Goal: Task Accomplishment & Management: Use online tool/utility

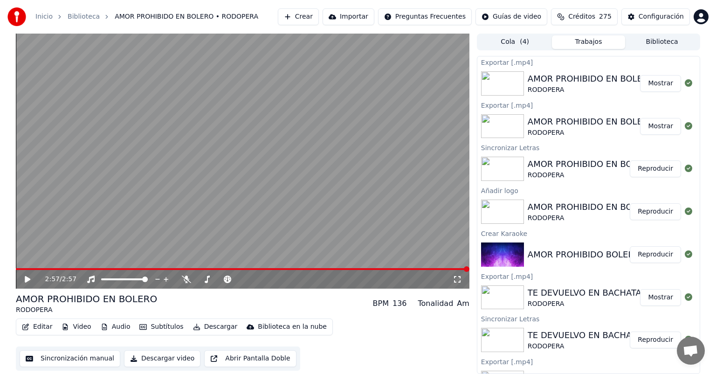
click at [313, 15] on button "Crear" at bounding box center [298, 16] width 41 height 17
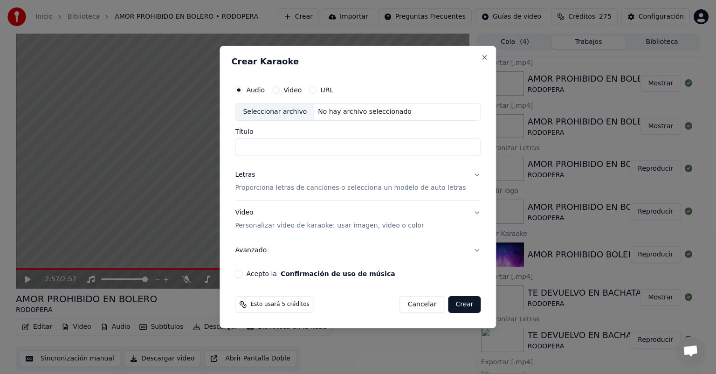
click at [283, 113] on div "Seleccionar archivo" at bounding box center [274, 111] width 79 height 17
type input "********"
click at [415, 304] on button "Cancelar" at bounding box center [422, 304] width 45 height 17
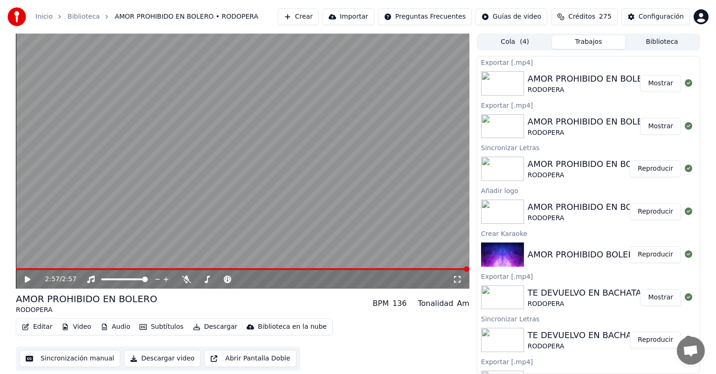
click at [319, 17] on button "Crear" at bounding box center [298, 16] width 41 height 17
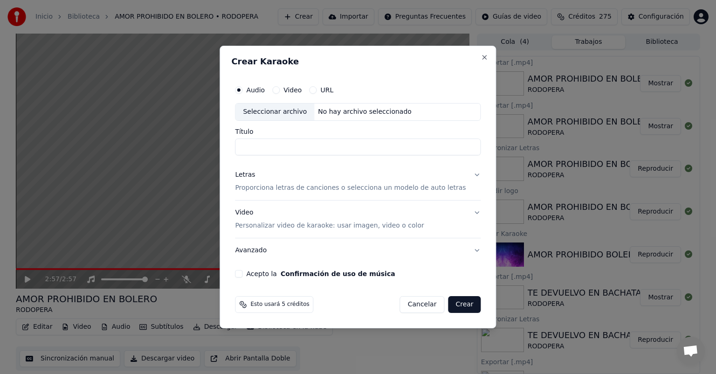
click at [282, 112] on div "Seleccionar archivo" at bounding box center [274, 111] width 79 height 17
type input "**********"
click at [271, 190] on p "Proporciona letras de canciones o selecciona un modelo de auto letras" at bounding box center [350, 187] width 231 height 9
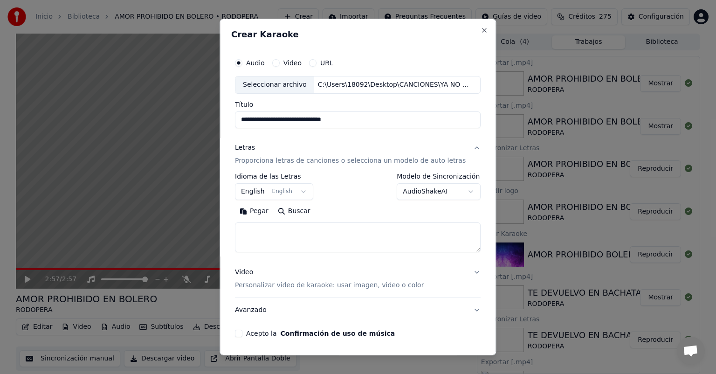
click at [300, 188] on body "Inicio Biblioteca AMOR PROHIBIDO EN BOLERO • RODOPERA Crear Importar Preguntas …" at bounding box center [358, 187] width 716 height 374
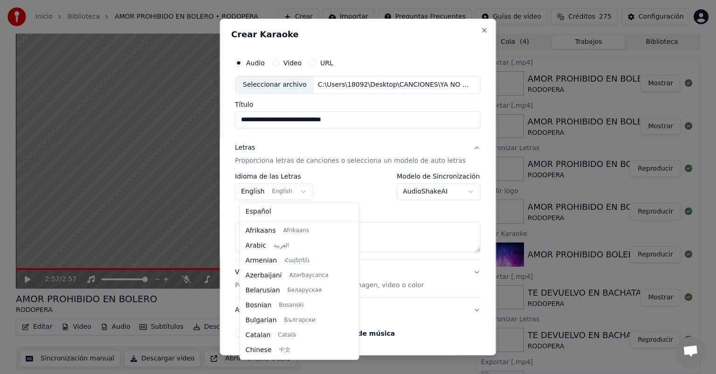
scroll to position [75, 0]
select select "**"
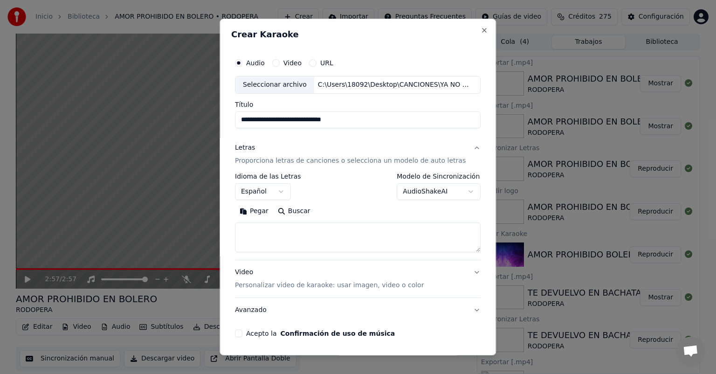
click at [458, 190] on body "Inicio Biblioteca AMOR PROHIBIDO EN BOLERO • RODOPERA Crear Importar Preguntas …" at bounding box center [358, 187] width 716 height 374
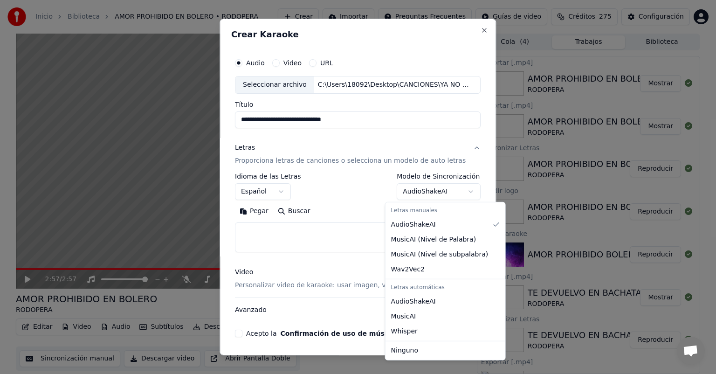
select select "**********"
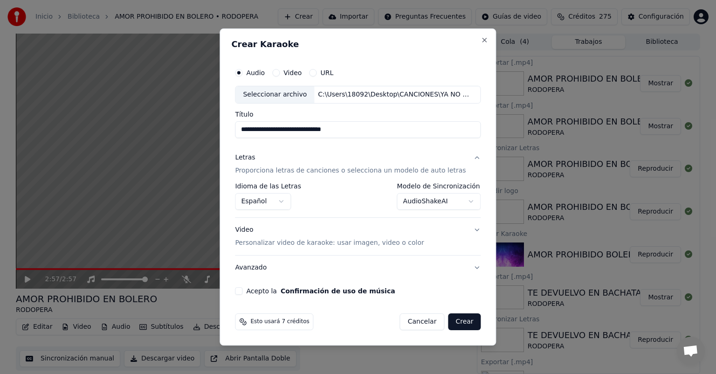
click at [255, 242] on p "Personalizar video de karaoke: usar imagen, video o color" at bounding box center [329, 242] width 189 height 9
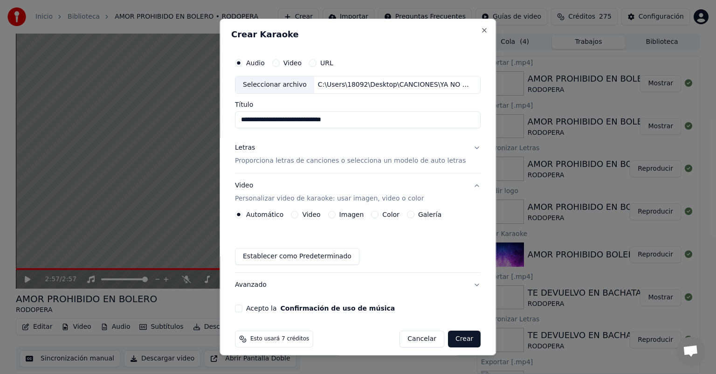
click at [332, 214] on button "Imagen" at bounding box center [331, 214] width 7 height 7
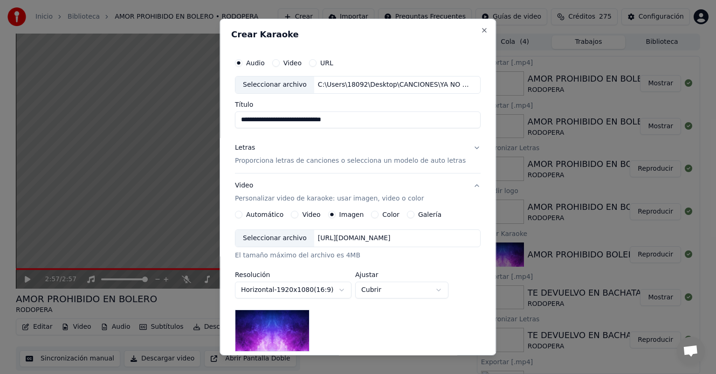
click at [267, 236] on div "Seleccionar archivo" at bounding box center [274, 238] width 79 height 17
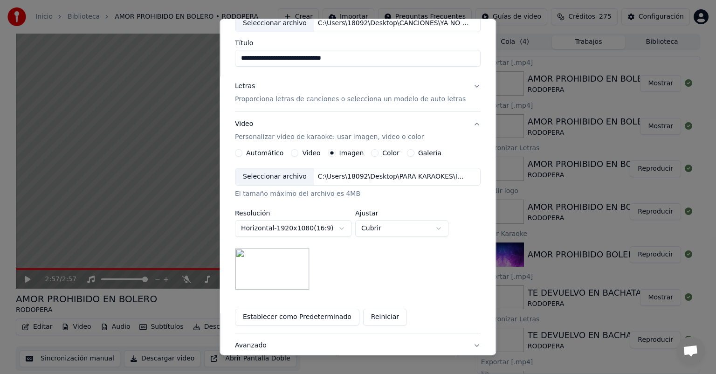
scroll to position [129, 0]
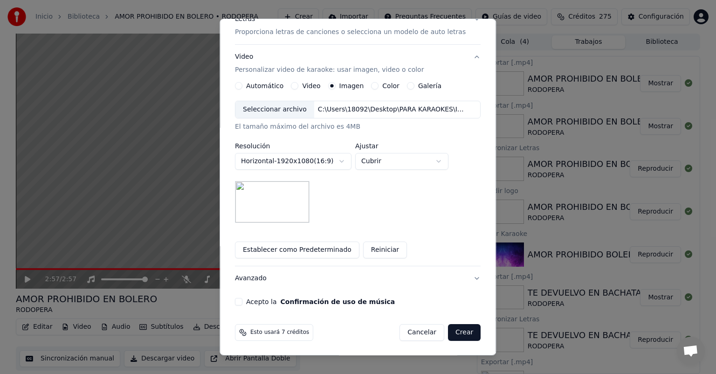
click at [240, 302] on button "Acepto la Confirmación de uso de música" at bounding box center [238, 301] width 7 height 7
click at [452, 332] on button "Crear" at bounding box center [464, 332] width 33 height 17
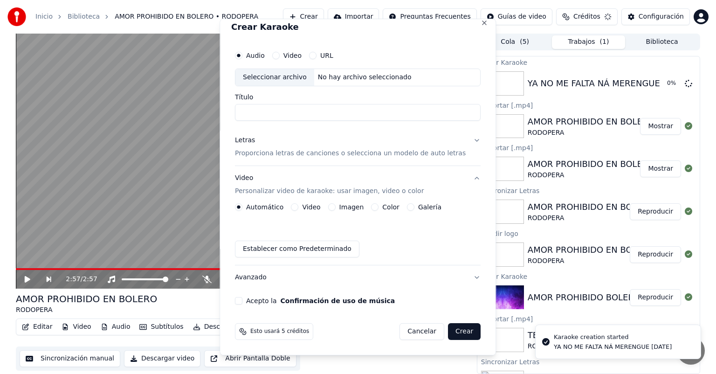
scroll to position [7, 0]
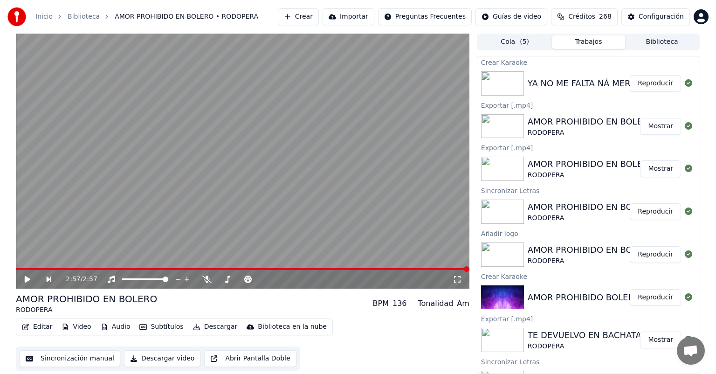
click at [647, 84] on button "Reproducir" at bounding box center [654, 83] width 51 height 17
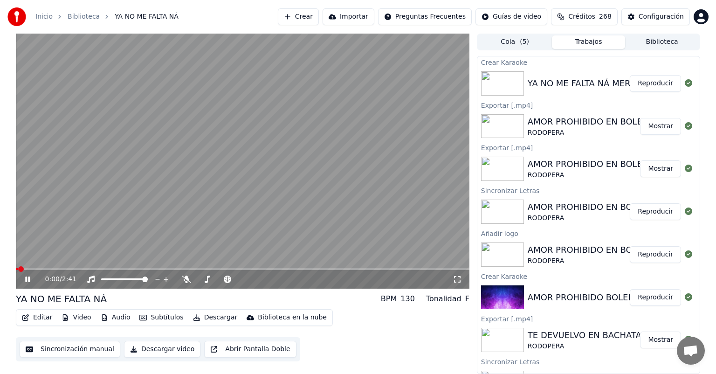
click at [160, 319] on button "Subtítulos" at bounding box center [161, 317] width 51 height 13
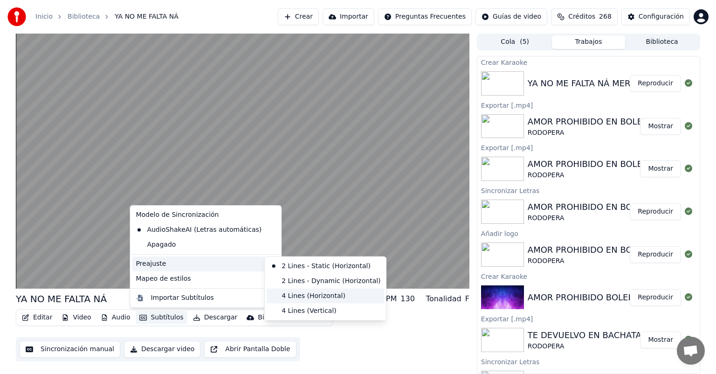
click at [307, 294] on div "4 Lines (Horizontal)" at bounding box center [324, 295] width 117 height 15
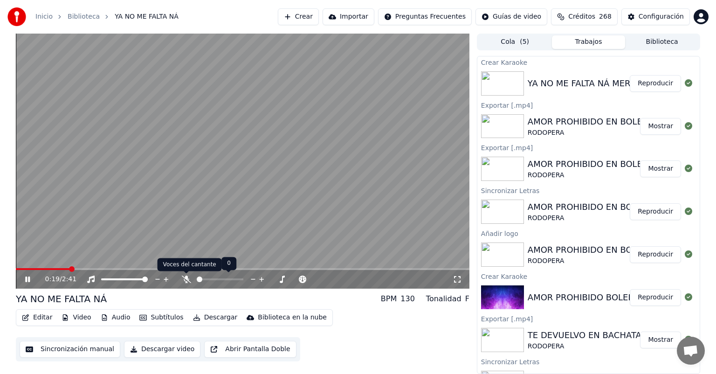
click at [186, 278] on icon at bounding box center [186, 278] width 9 height 7
click at [16, 268] on span at bounding box center [16, 269] width 0 height 2
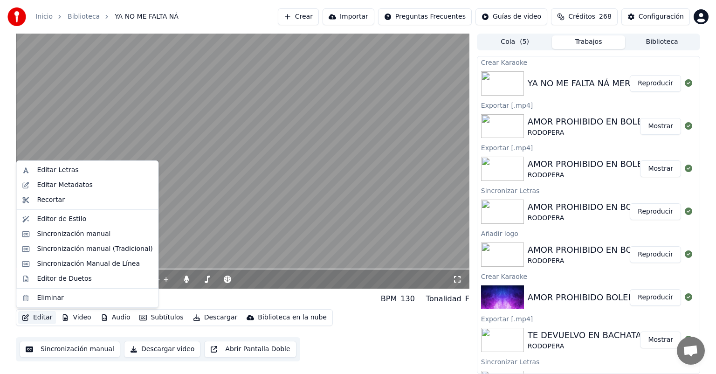
click at [38, 317] on button "Editar" at bounding box center [37, 317] width 38 height 13
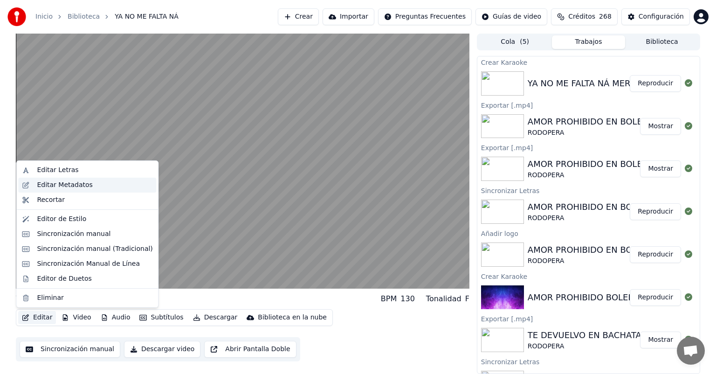
click at [71, 185] on div "Editar Metadatos" at bounding box center [64, 184] width 55 height 9
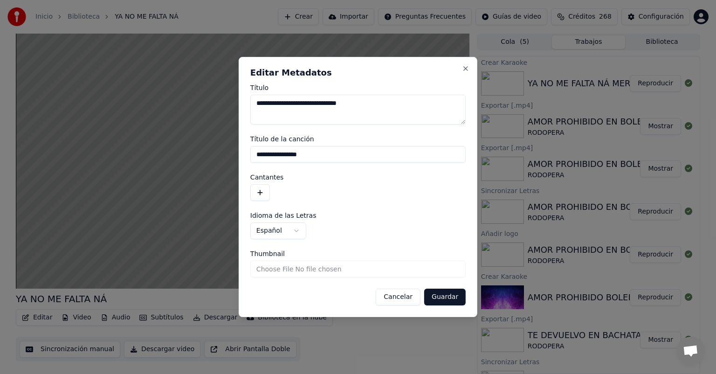
click at [387, 102] on textarea "**********" at bounding box center [357, 110] width 215 height 30
type textarea "**********"
click at [319, 156] on input "**********" at bounding box center [357, 154] width 215 height 17
type input "**********"
click at [260, 192] on button "button" at bounding box center [260, 192] width 20 height 17
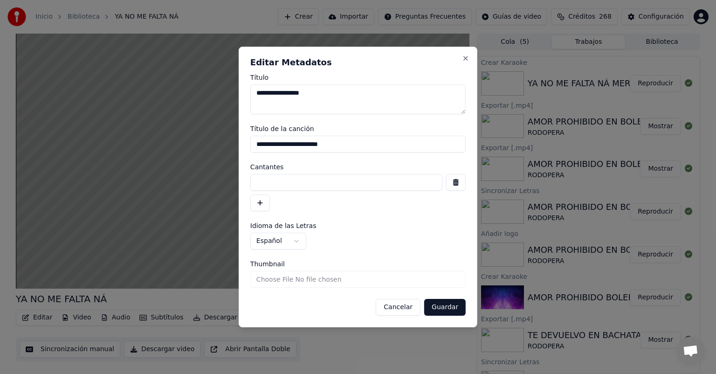
click at [265, 184] on input at bounding box center [346, 182] width 192 height 17
type input "********"
click at [443, 306] on button "Guardar" at bounding box center [444, 307] width 41 height 17
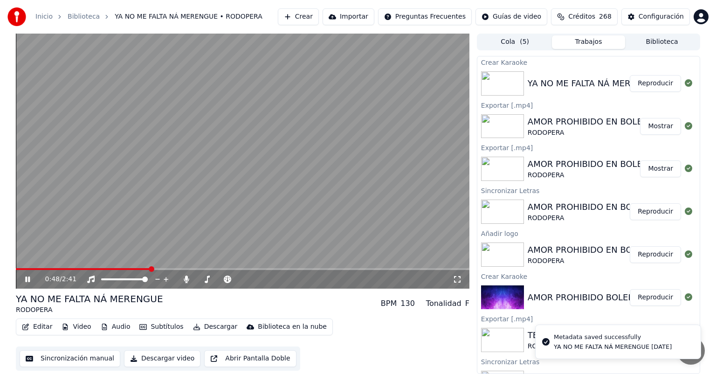
click at [16, 268] on span at bounding box center [83, 269] width 135 height 2
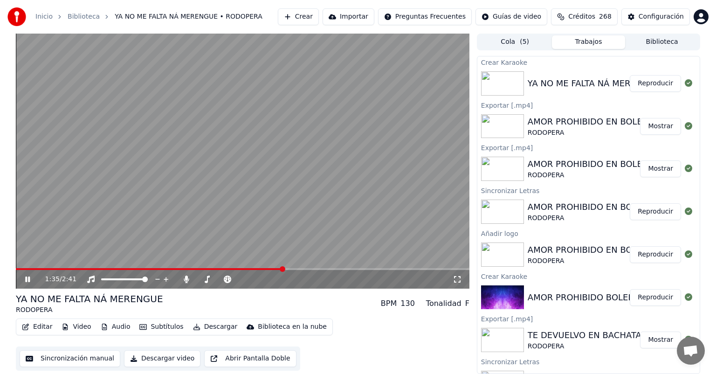
click at [26, 279] on icon at bounding box center [27, 279] width 5 height 6
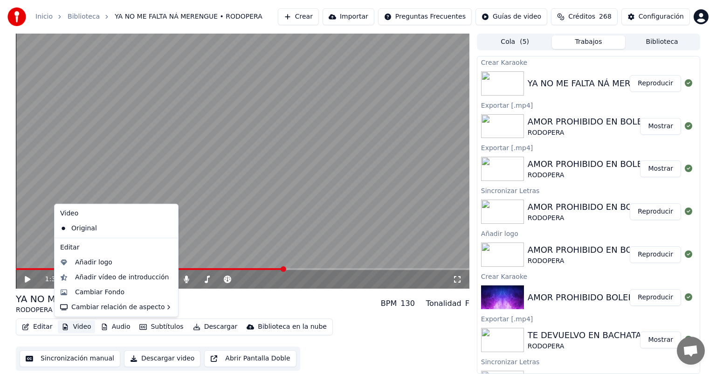
click at [75, 327] on button "Video" at bounding box center [76, 326] width 37 height 13
click at [104, 292] on div "Cambiar Fondo" at bounding box center [99, 291] width 49 height 9
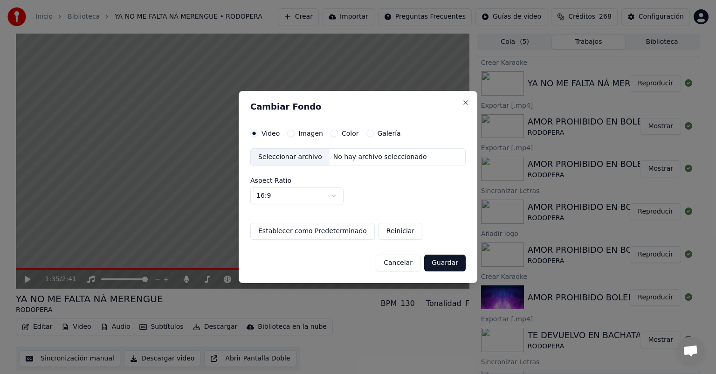
click at [282, 158] on div "Seleccionar archivo" at bounding box center [290, 157] width 79 height 17
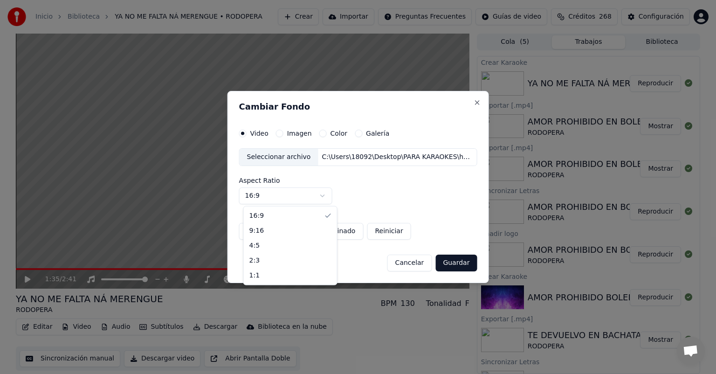
click at [327, 196] on body "Inicio Biblioteca YA NO ME FALTA NÁ MERENGUE • RODOPERA Crear Importar Pregunta…" at bounding box center [358, 187] width 716 height 374
click at [455, 262] on button "Guardar" at bounding box center [455, 262] width 41 height 17
select select "****"
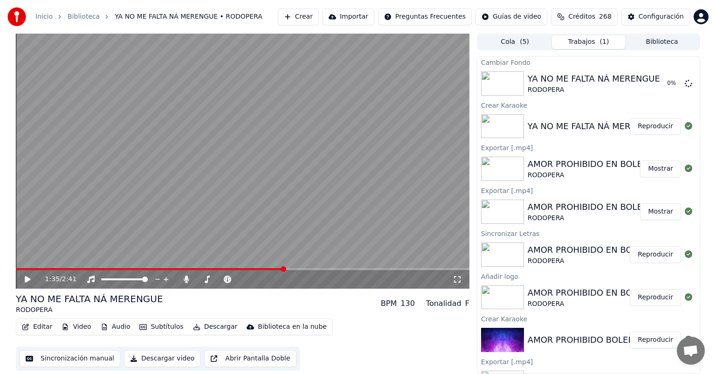
click at [115, 328] on button "Audio" at bounding box center [115, 326] width 37 height 13
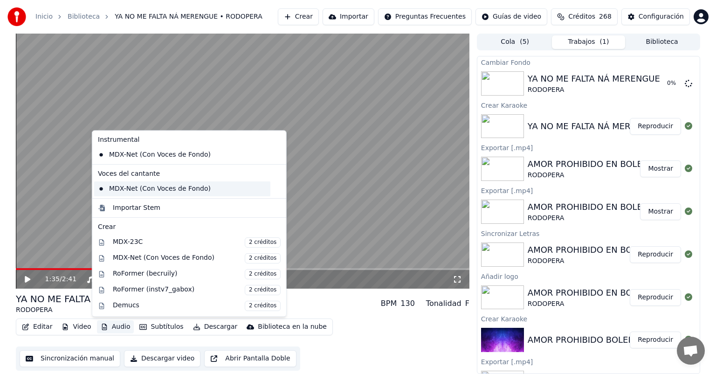
click at [177, 190] on div "MDX-Net (Con Voces de Fondo)" at bounding box center [182, 188] width 176 height 15
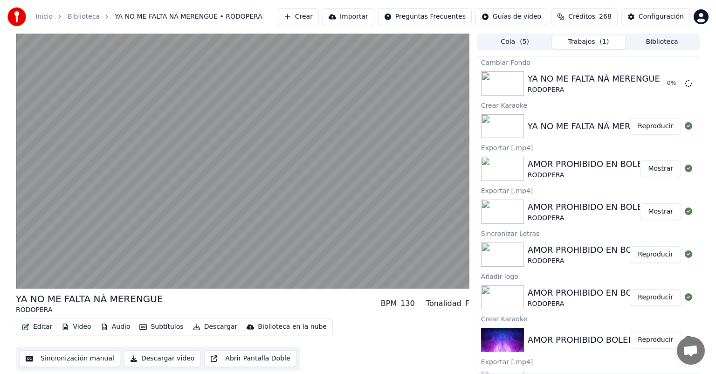
click at [115, 326] on button "Audio" at bounding box center [115, 326] width 37 height 13
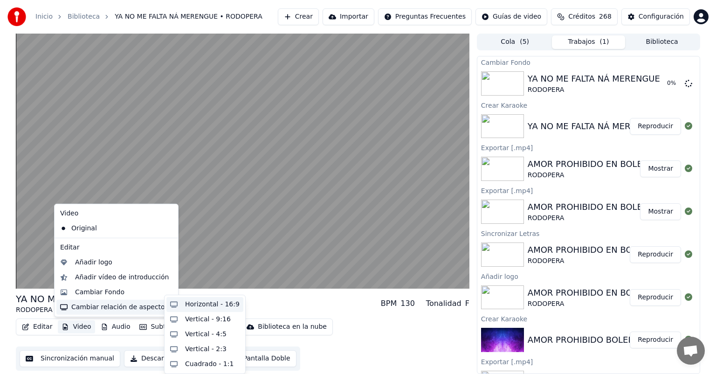
click at [198, 304] on div "Horizontal - 16:9" at bounding box center [212, 304] width 55 height 9
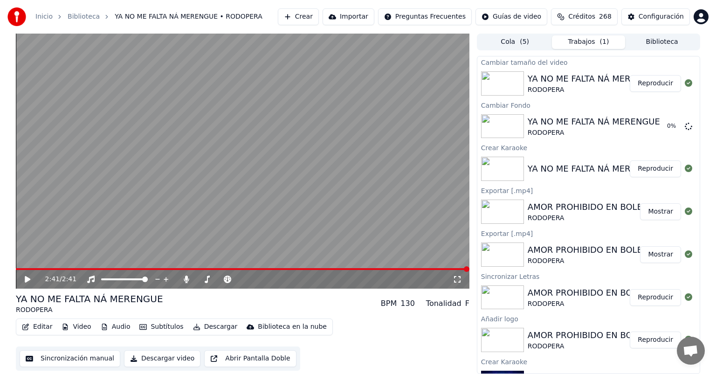
click at [650, 84] on button "Reproducir" at bounding box center [654, 83] width 51 height 17
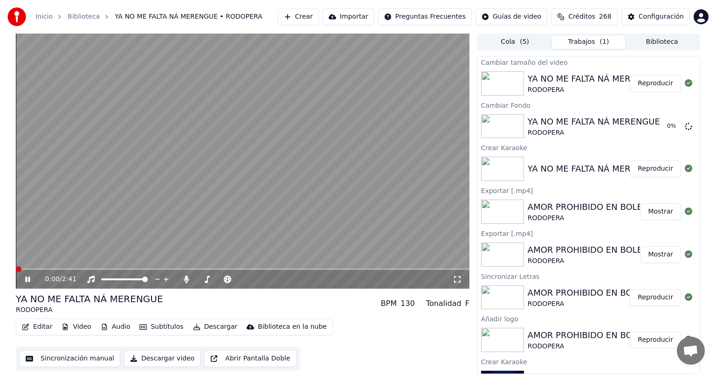
click at [16, 269] on span at bounding box center [16, 269] width 0 height 2
click at [27, 279] on icon at bounding box center [34, 278] width 22 height 7
click at [73, 328] on button "Video" at bounding box center [76, 326] width 37 height 13
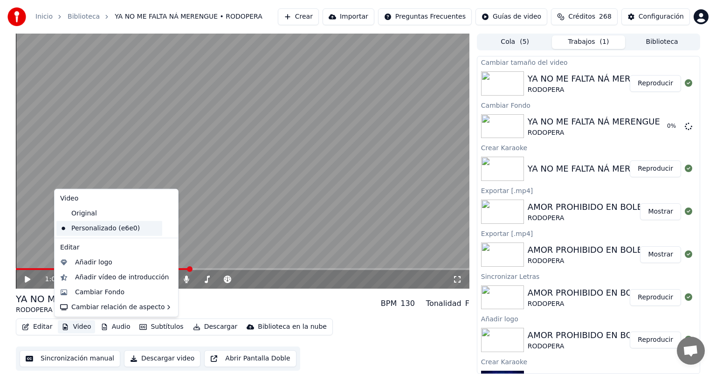
click at [88, 227] on div "Personalizado (e6e0)" at bounding box center [109, 228] width 106 height 15
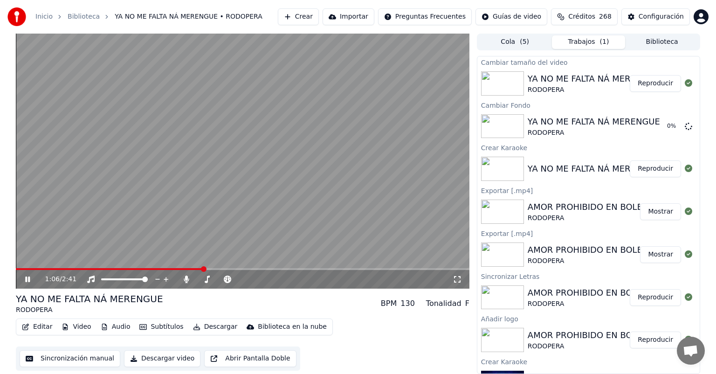
click at [79, 326] on button "Video" at bounding box center [76, 326] width 37 height 13
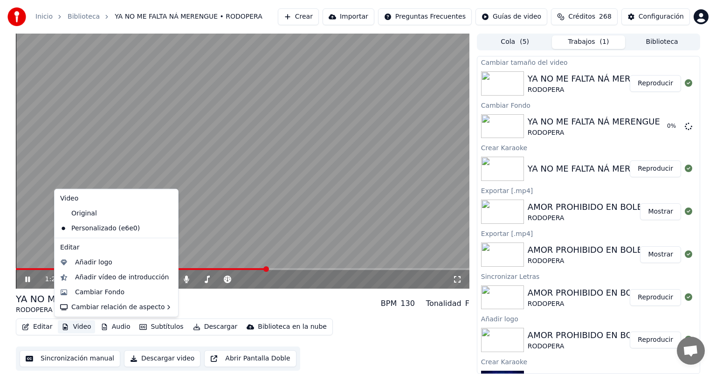
click at [6, 127] on div "1:29 / 2:41 YA NO ME FALTA NÁ MERENGUE RODOPERA BPM 130 Tonalidad F Editar Vide…" at bounding box center [358, 204] width 716 height 340
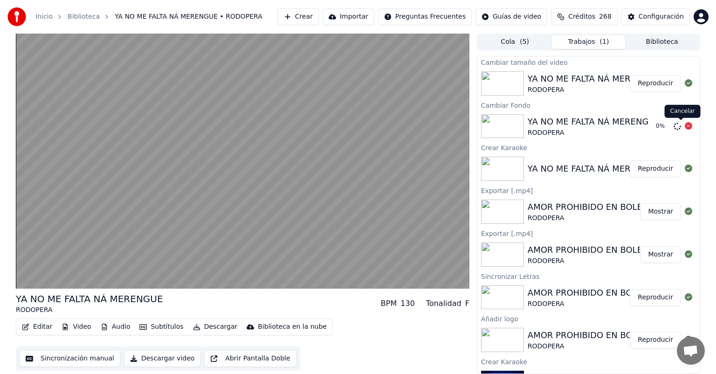
click at [684, 127] on icon at bounding box center [687, 125] width 7 height 7
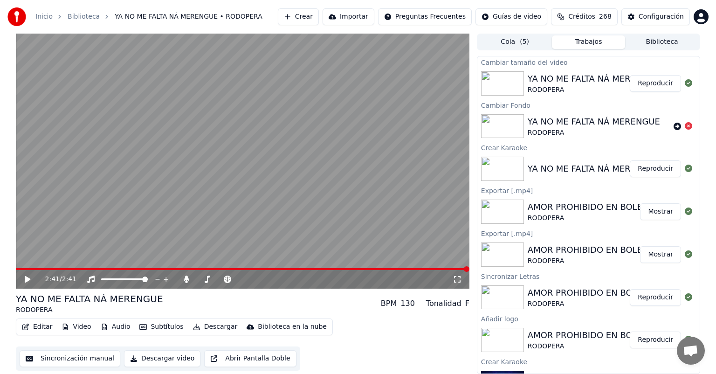
click at [26, 278] on icon at bounding box center [28, 279] width 6 height 7
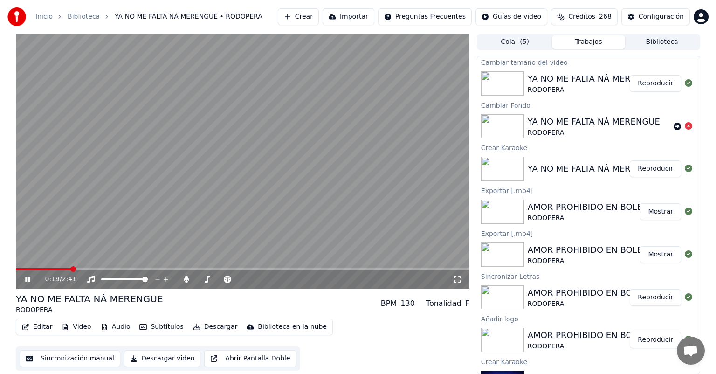
click at [27, 278] on icon at bounding box center [34, 278] width 22 height 7
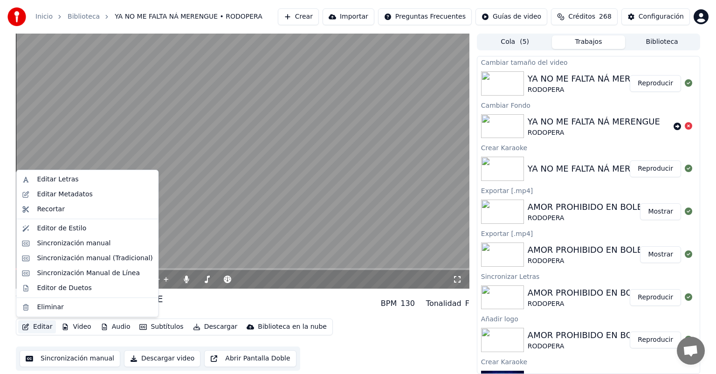
click at [40, 327] on button "Editar" at bounding box center [37, 326] width 38 height 13
click at [62, 179] on div "Editar Letras" at bounding box center [57, 179] width 41 height 9
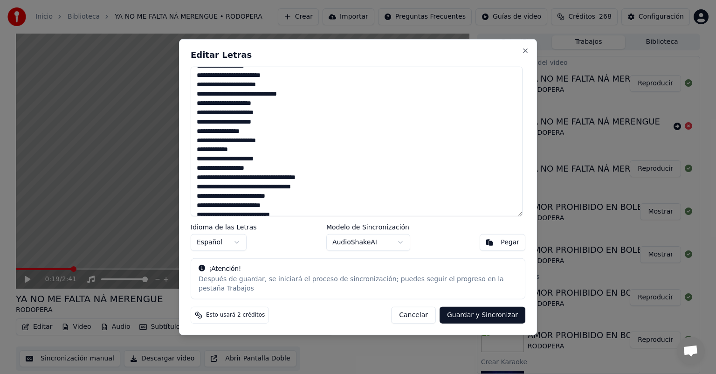
scroll to position [306, 0]
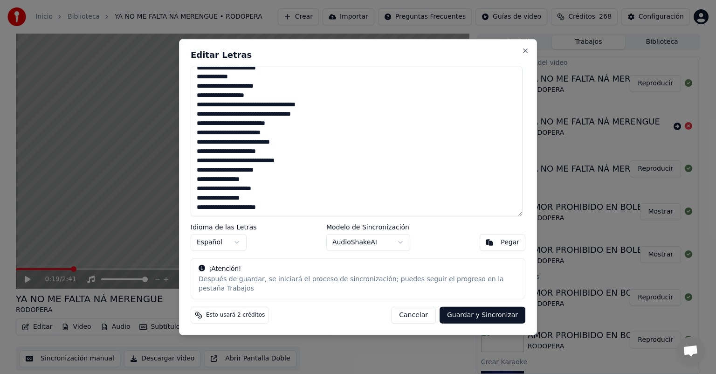
drag, startPoint x: 197, startPoint y: 80, endPoint x: 291, endPoint y: 212, distance: 162.7
click at [291, 212] on textarea at bounding box center [357, 142] width 332 height 150
paste textarea "**********"
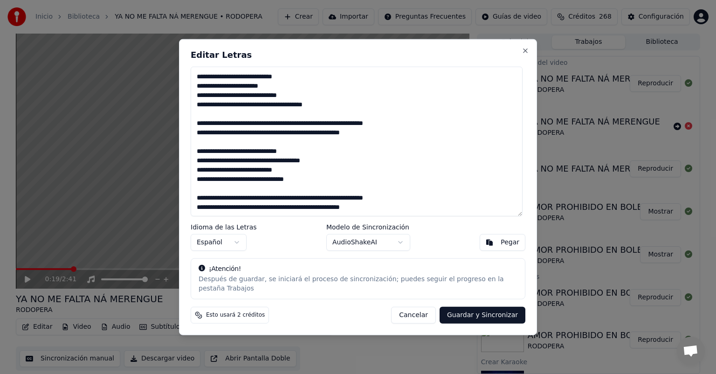
scroll to position [0, 0]
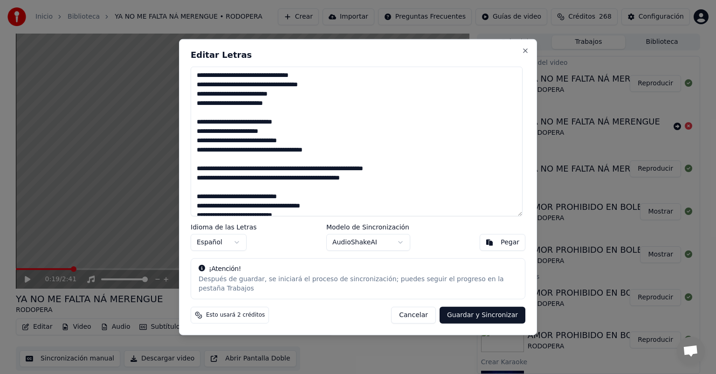
click at [486, 311] on button "Guardar y Sincronizar" at bounding box center [482, 314] width 86 height 17
type textarea "**********"
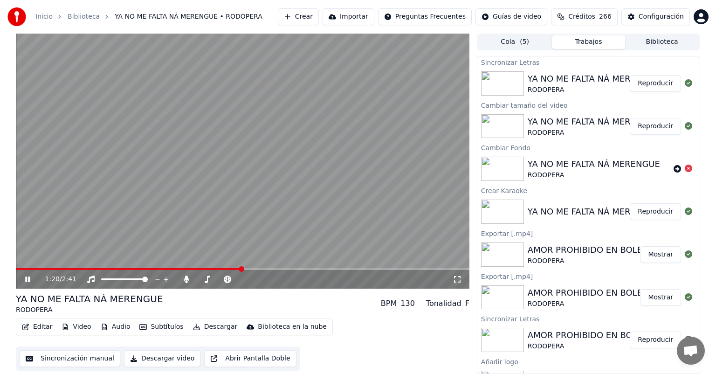
click at [170, 268] on span at bounding box center [128, 269] width 225 height 2
click at [18, 268] on span at bounding box center [17, 269] width 3 height 2
click at [19, 268] on span at bounding box center [17, 269] width 3 height 2
click at [16, 268] on span at bounding box center [16, 269] width 0 height 2
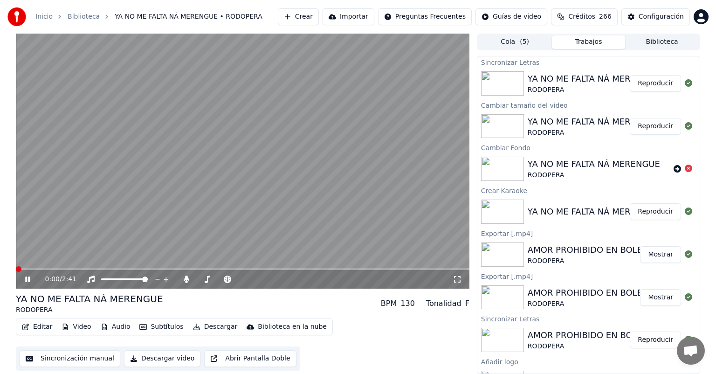
click at [16, 268] on span at bounding box center [16, 269] width 0 height 2
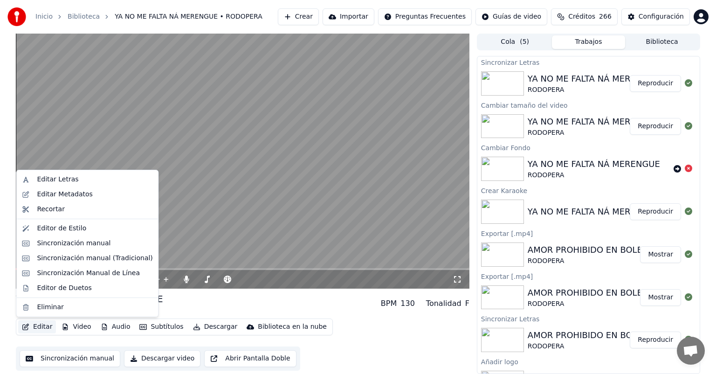
click at [39, 325] on button "Editar" at bounding box center [37, 326] width 38 height 13
click at [425, 91] on video at bounding box center [242, 161] width 453 height 255
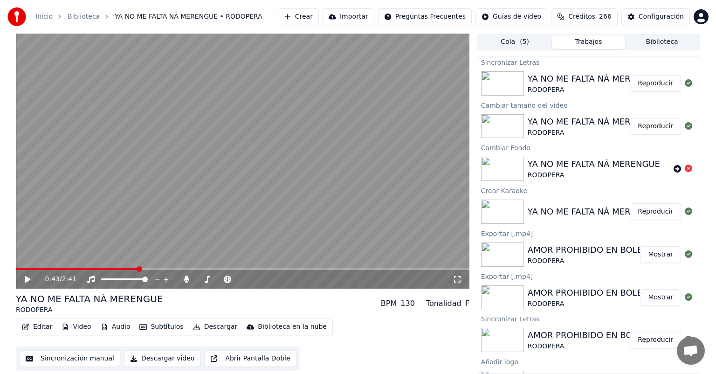
click at [649, 84] on button "Reproducir" at bounding box center [654, 83] width 51 height 17
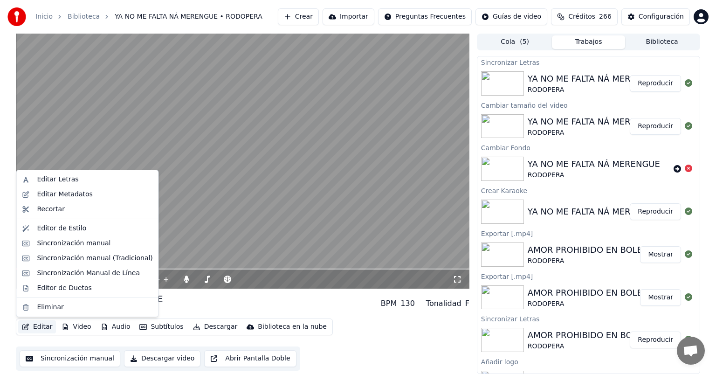
click at [44, 328] on button "Editar" at bounding box center [37, 326] width 38 height 13
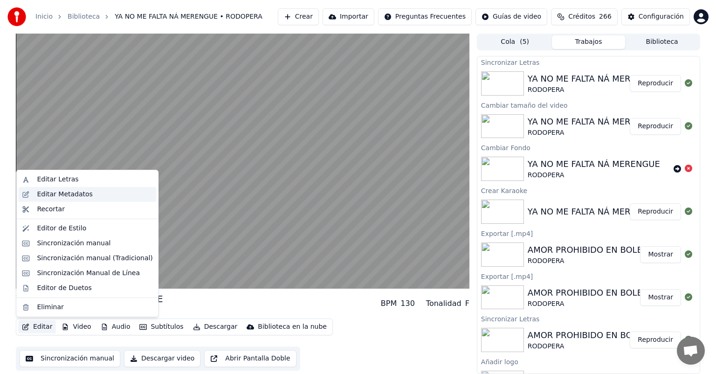
click at [54, 193] on div "Editar Metadatos" at bounding box center [64, 194] width 55 height 9
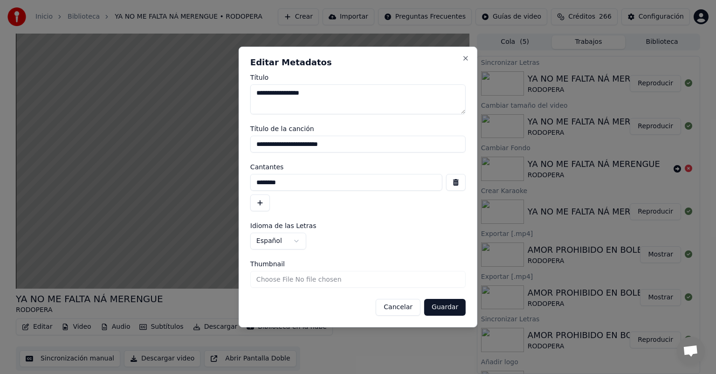
click at [260, 205] on button "button" at bounding box center [260, 202] width 20 height 17
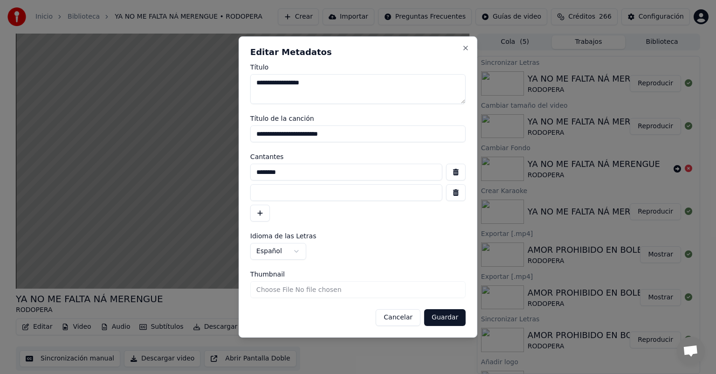
click at [294, 171] on input "********" at bounding box center [346, 172] width 192 height 17
click at [464, 47] on button "Close" at bounding box center [465, 47] width 7 height 7
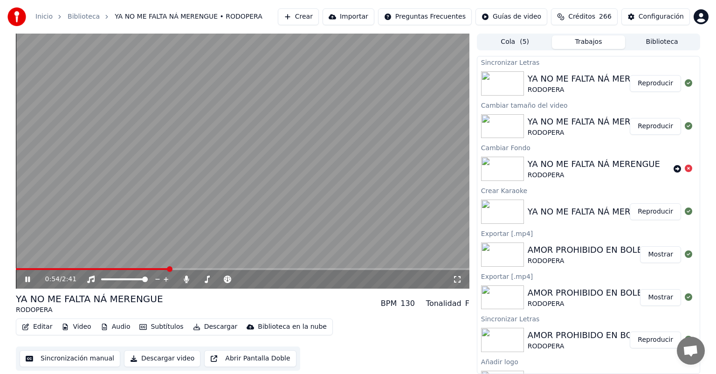
click at [27, 279] on icon at bounding box center [34, 278] width 22 height 7
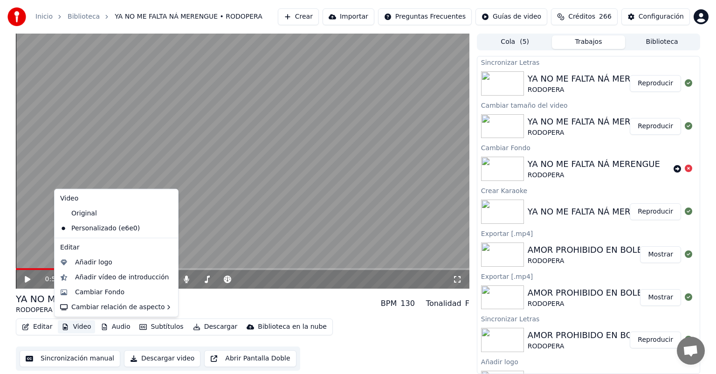
click at [76, 330] on button "Video" at bounding box center [76, 326] width 37 height 13
click at [103, 291] on div "Cambiar Fondo" at bounding box center [99, 291] width 49 height 9
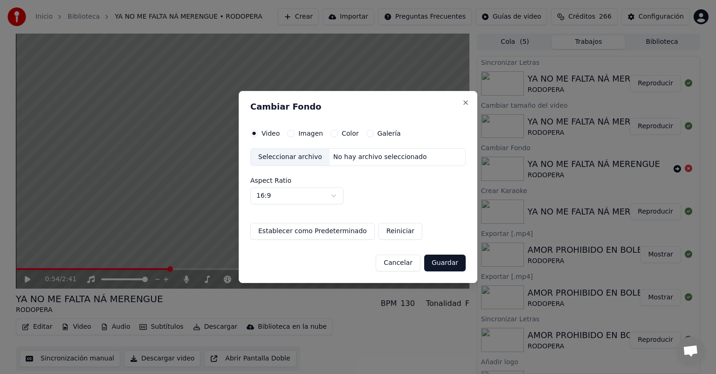
click at [291, 134] on button "Imagen" at bounding box center [290, 133] width 7 height 7
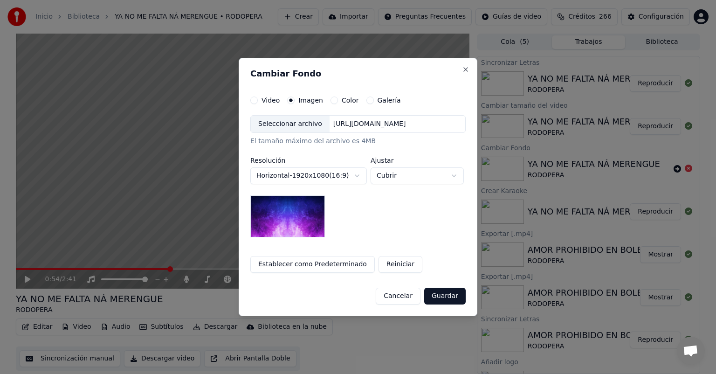
click at [269, 124] on div "Seleccionar archivo" at bounding box center [290, 124] width 79 height 17
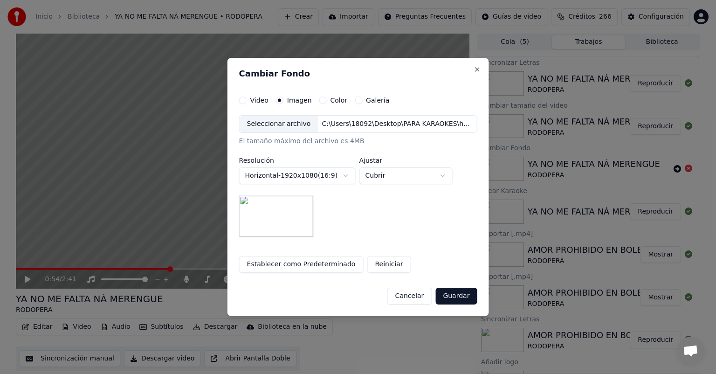
click at [454, 297] on button "Guardar" at bounding box center [455, 295] width 41 height 17
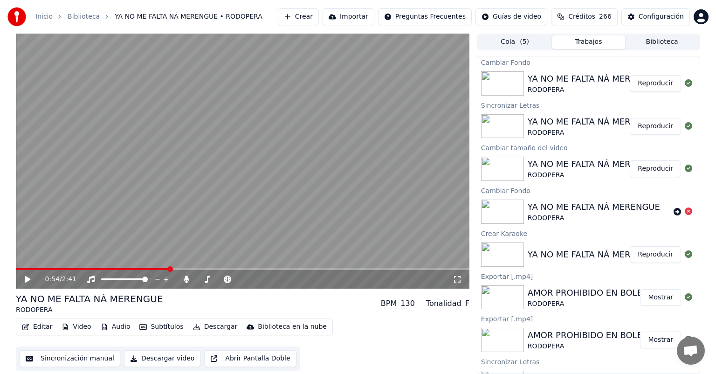
click at [647, 82] on button "Reproducir" at bounding box center [654, 83] width 51 height 17
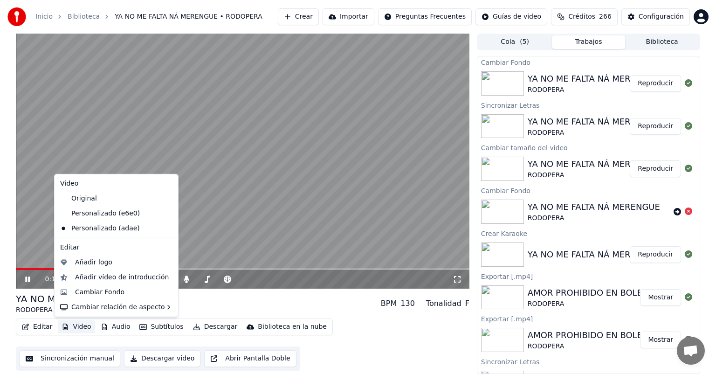
click at [82, 325] on button "Video" at bounding box center [76, 326] width 37 height 13
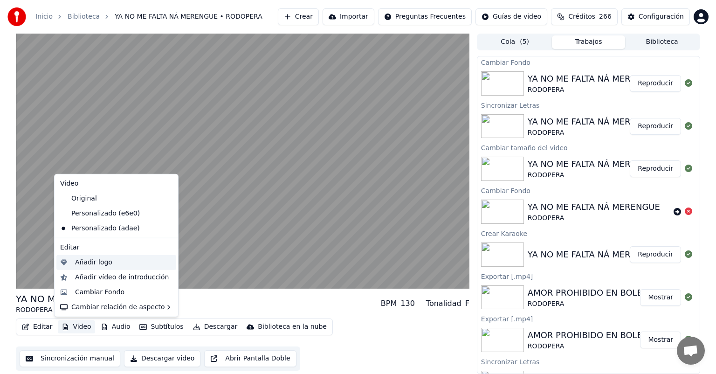
click at [88, 263] on div "Añadir logo" at bounding box center [93, 262] width 37 height 9
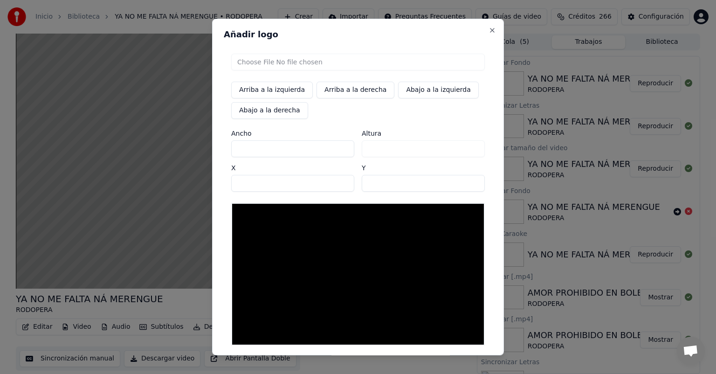
click at [248, 62] on input "file" at bounding box center [357, 62] width 253 height 17
type input "**********"
type input "***"
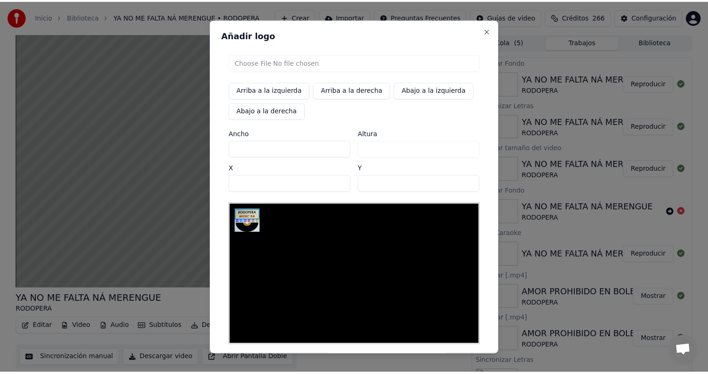
scroll to position [41, 0]
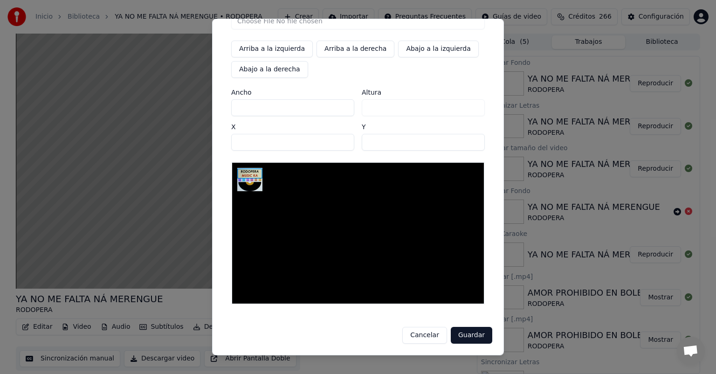
click at [470, 335] on button "Guardar" at bounding box center [470, 335] width 41 height 17
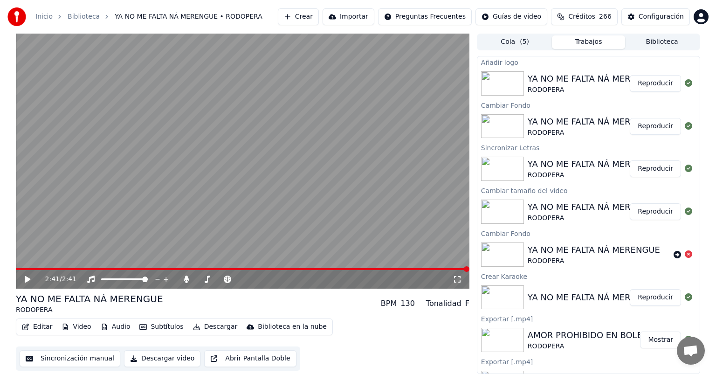
click at [648, 85] on button "Reproducir" at bounding box center [654, 83] width 51 height 17
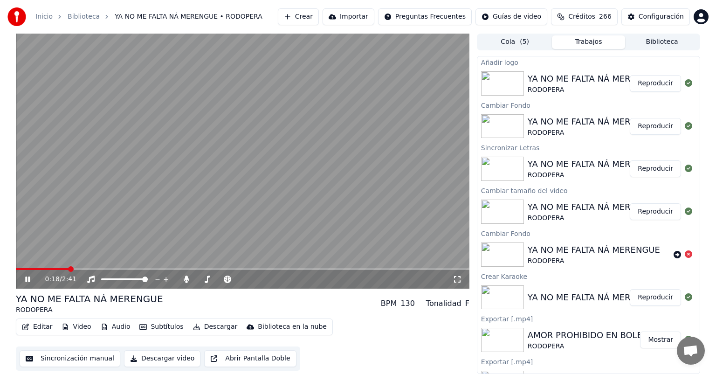
click at [28, 278] on icon at bounding box center [27, 279] width 5 height 6
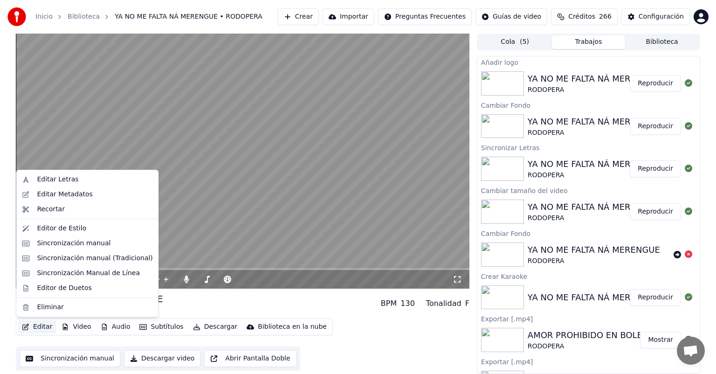
click at [36, 326] on button "Editar" at bounding box center [37, 326] width 38 height 13
click at [85, 227] on div "Editor de Estilo" at bounding box center [95, 228] width 116 height 9
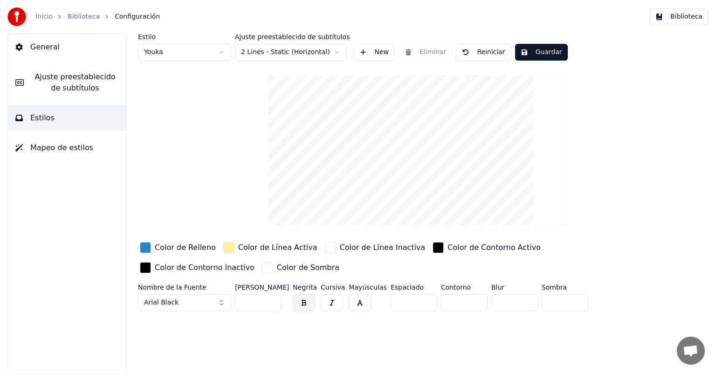
click at [272, 305] on input "***" at bounding box center [258, 302] width 47 height 17
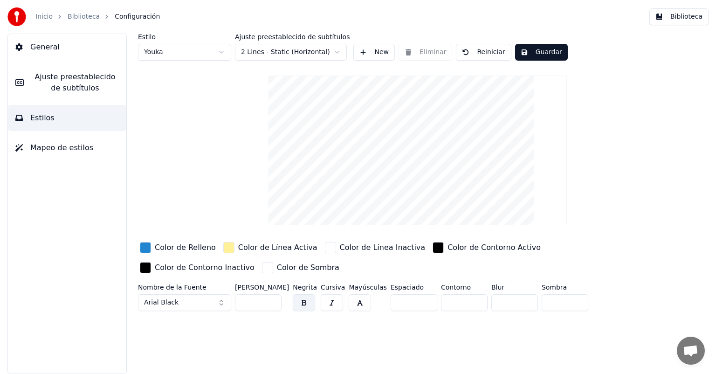
click at [272, 305] on input "***" at bounding box center [258, 302] width 47 height 17
type input "***"
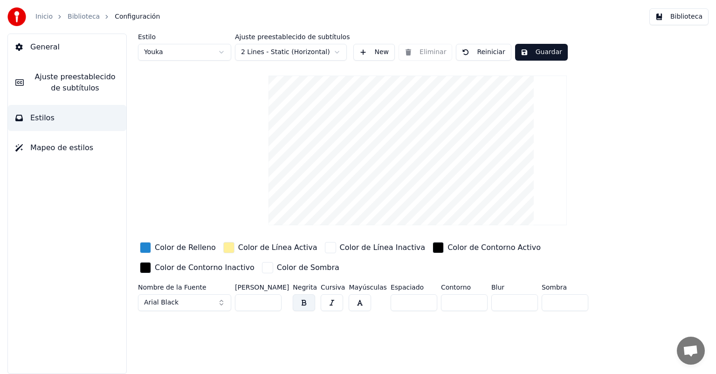
click at [272, 305] on input "***" at bounding box center [258, 302] width 47 height 17
click at [335, 52] on html "Inicio Biblioteca Configuración Biblioteca General Ajuste preestablecido de sub…" at bounding box center [358, 187] width 716 height 374
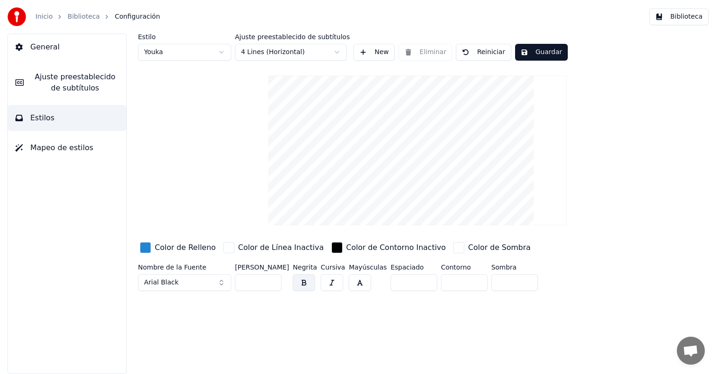
click at [532, 54] on button "Guardar" at bounding box center [541, 52] width 53 height 17
click at [682, 15] on button "Biblioteca" at bounding box center [678, 16] width 59 height 17
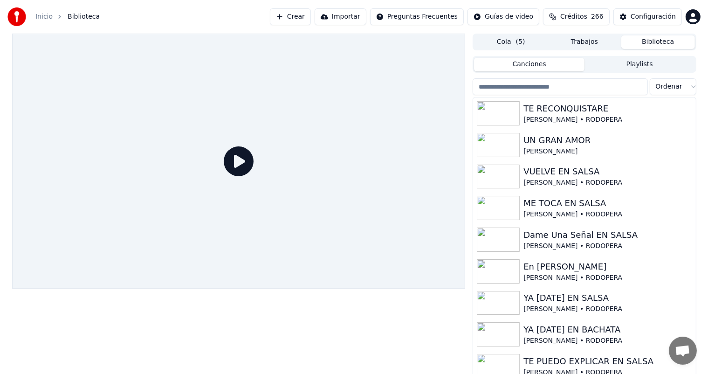
click at [502, 41] on button "Cola ( 5 )" at bounding box center [511, 42] width 74 height 14
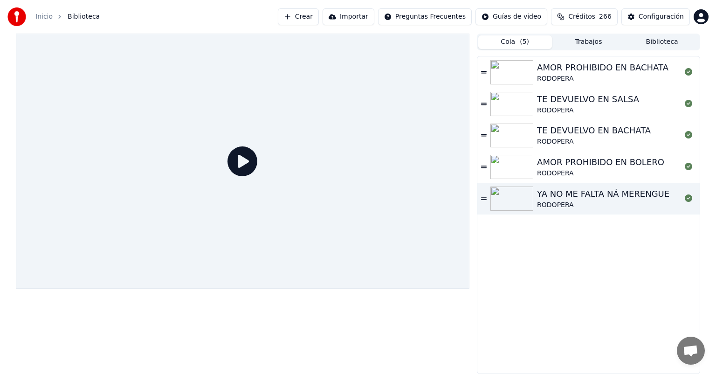
click at [583, 43] on button "Trabajos" at bounding box center [589, 42] width 74 height 14
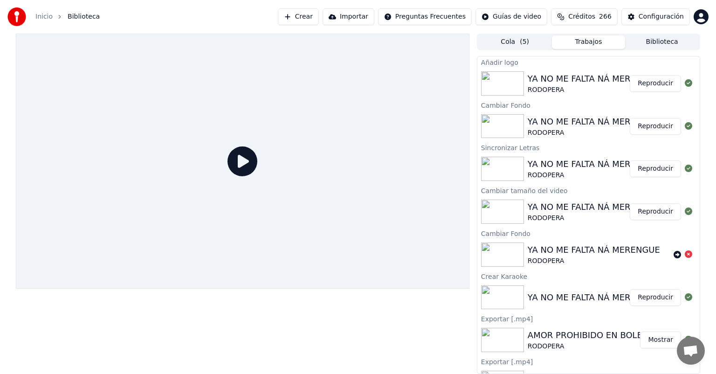
click at [650, 83] on button "Reproducir" at bounding box center [654, 83] width 51 height 17
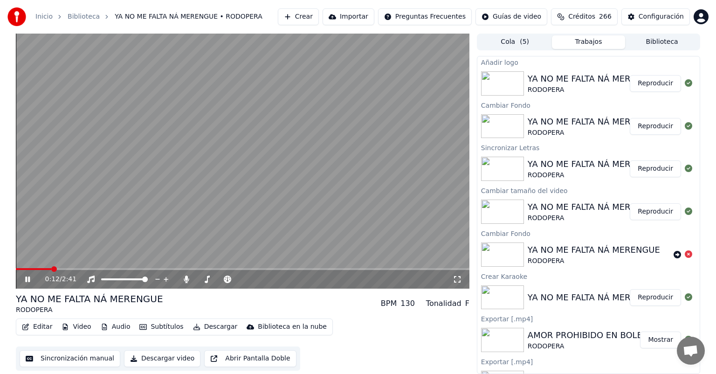
click at [29, 279] on icon at bounding box center [27, 279] width 5 height 6
click at [38, 326] on button "Editar" at bounding box center [37, 326] width 38 height 13
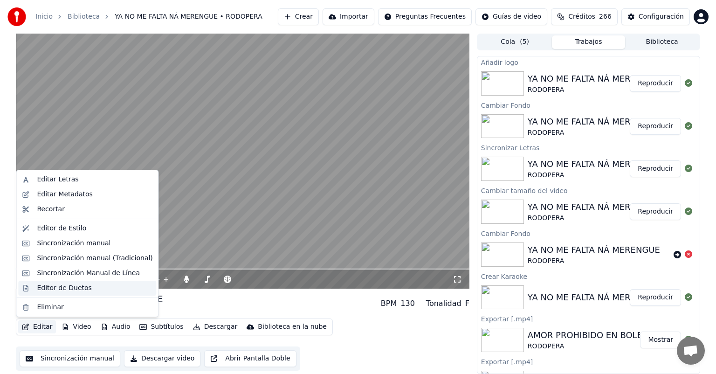
click at [48, 286] on div "Editor de Duetos" at bounding box center [64, 287] width 55 height 9
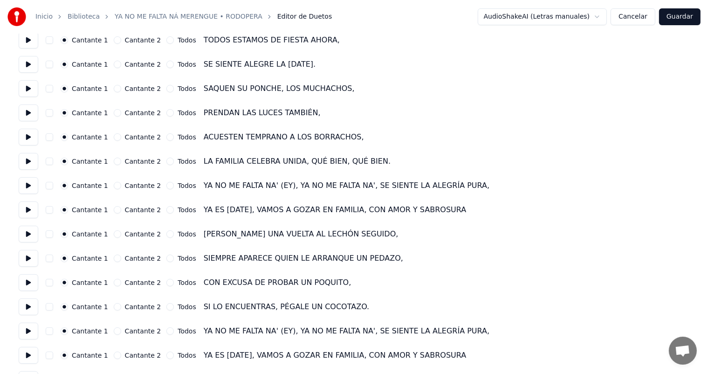
scroll to position [140, 0]
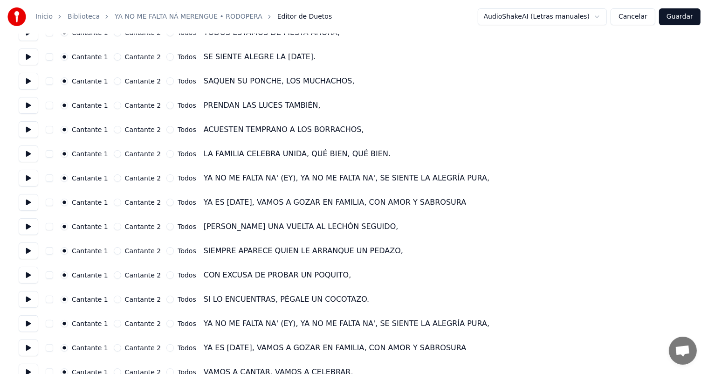
click at [48, 180] on button "button" at bounding box center [49, 177] width 7 height 7
click at [49, 202] on button "button" at bounding box center [49, 201] width 7 height 7
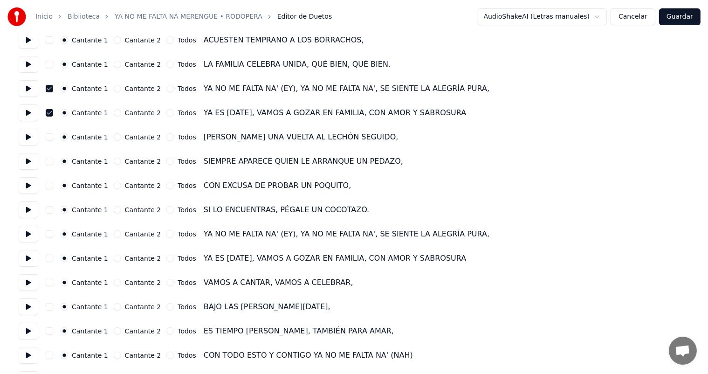
scroll to position [280, 0]
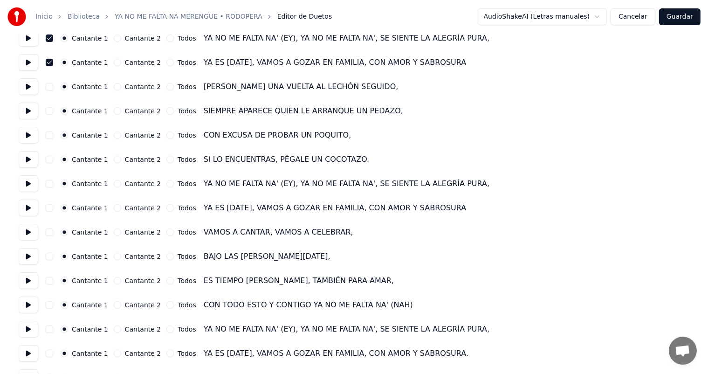
click at [48, 184] on button "button" at bounding box center [49, 183] width 7 height 7
click at [47, 209] on button "button" at bounding box center [49, 207] width 7 height 7
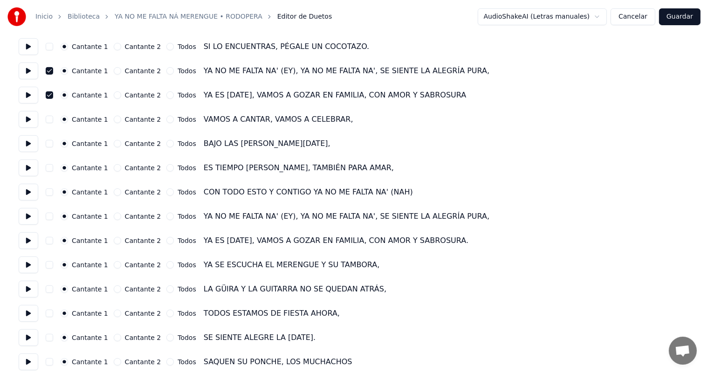
scroll to position [419, 0]
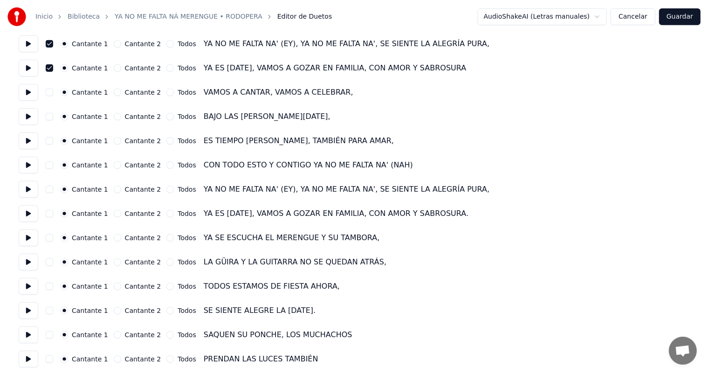
click at [48, 191] on button "button" at bounding box center [49, 188] width 7 height 7
click at [50, 216] on button "button" at bounding box center [49, 213] width 7 height 7
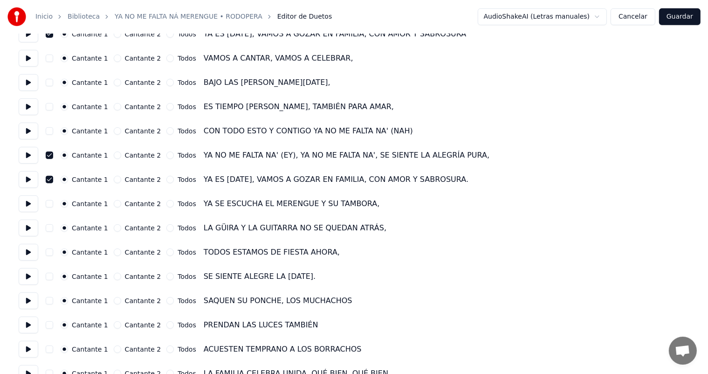
scroll to position [495, 0]
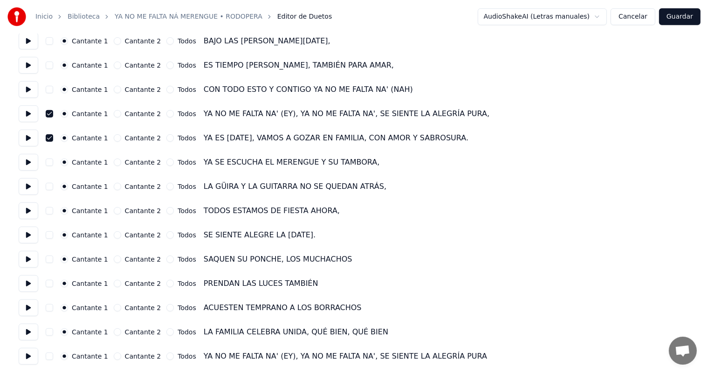
click at [50, 356] on button "button" at bounding box center [49, 355] width 7 height 7
click at [680, 17] on button "Guardar" at bounding box center [679, 16] width 41 height 17
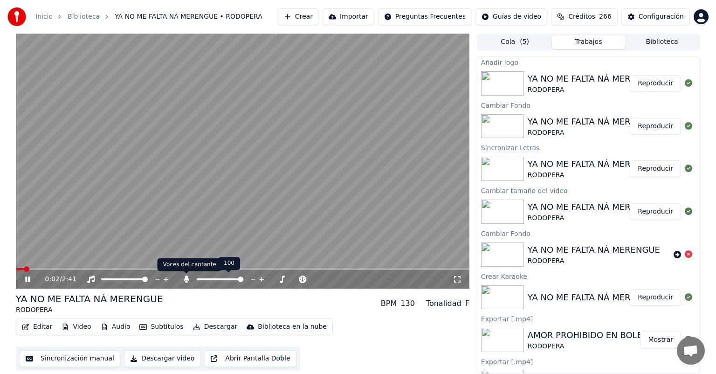
click at [183, 279] on icon at bounding box center [186, 278] width 9 height 7
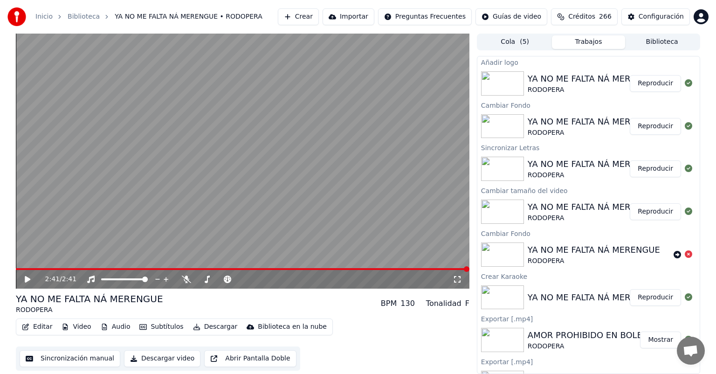
click at [154, 360] on button "Descargar video" at bounding box center [162, 358] width 76 height 17
